Goal: Information Seeking & Learning: Understand process/instructions

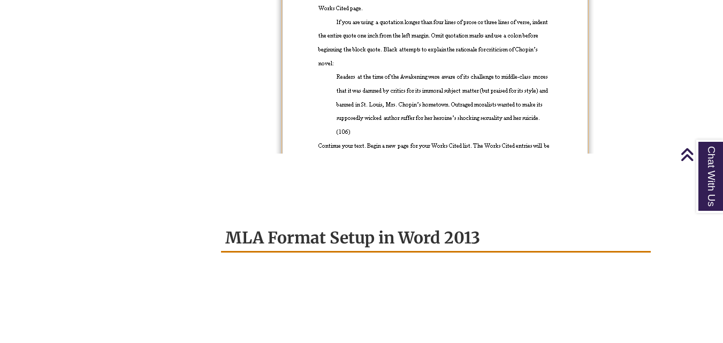
scroll to position [912, 0]
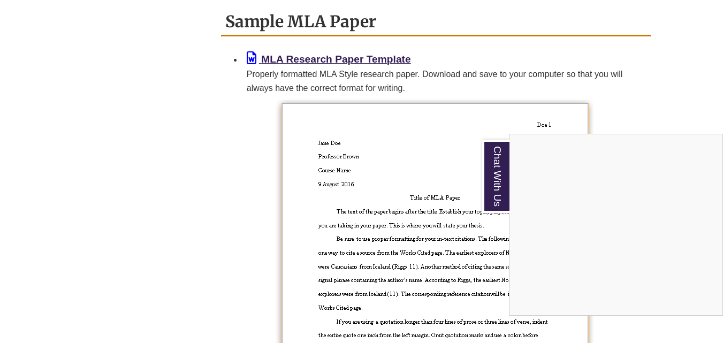
click at [129, 185] on div "Chat With Us" at bounding box center [361, 171] width 723 height 343
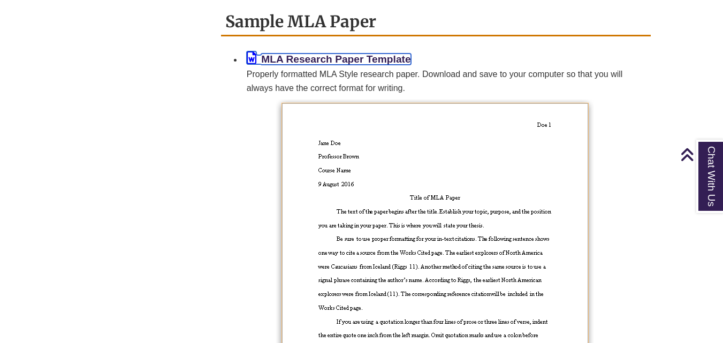
click at [308, 60] on b "MLA Research Paper Template" at bounding box center [335, 59] width 149 height 11
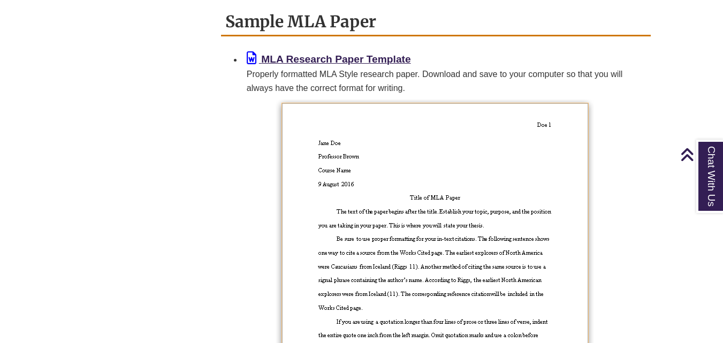
click at [197, 219] on div "About MLA Works Cited Entries: What to Include Works Cited Core Elements Toggle…" at bounding box center [361, 67] width 595 height 1357
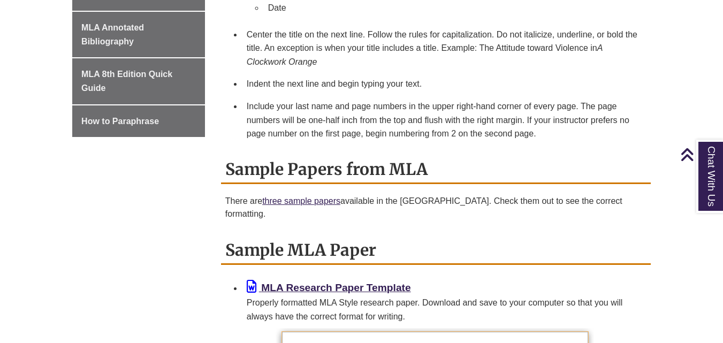
scroll to position [677, 0]
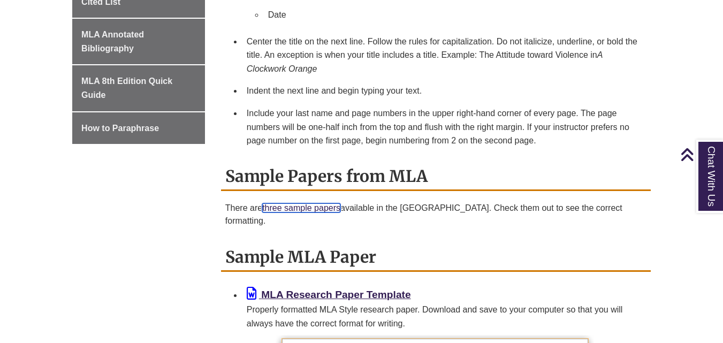
click at [306, 211] on link "three sample papers" at bounding box center [301, 207] width 78 height 9
